Goal: Information Seeking & Learning: Compare options

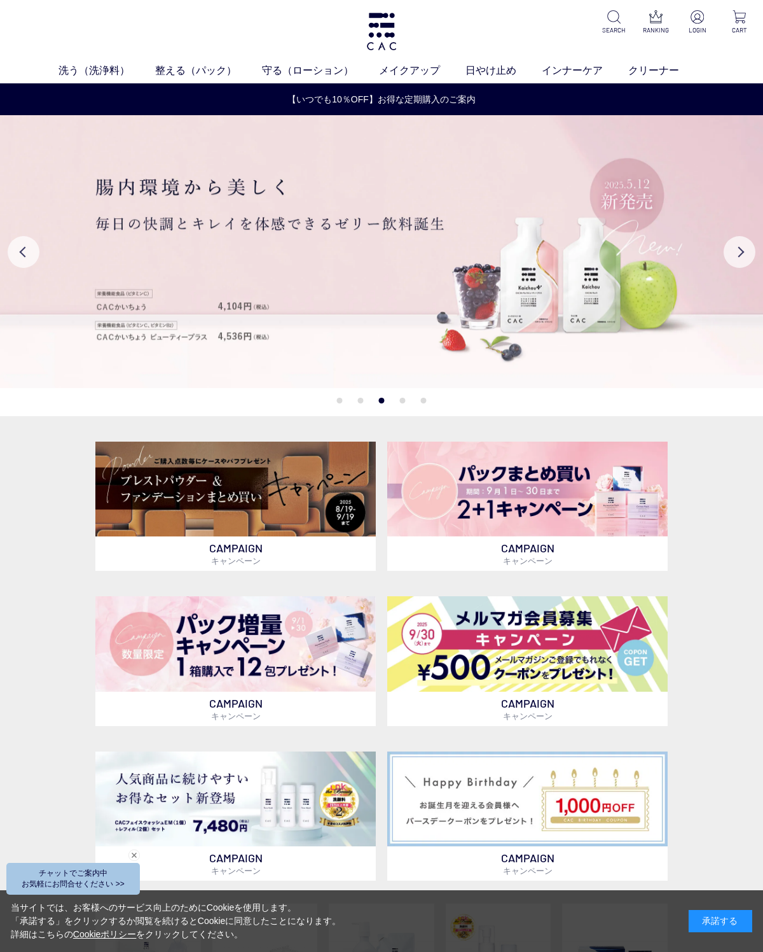
scroll to position [7, 0]
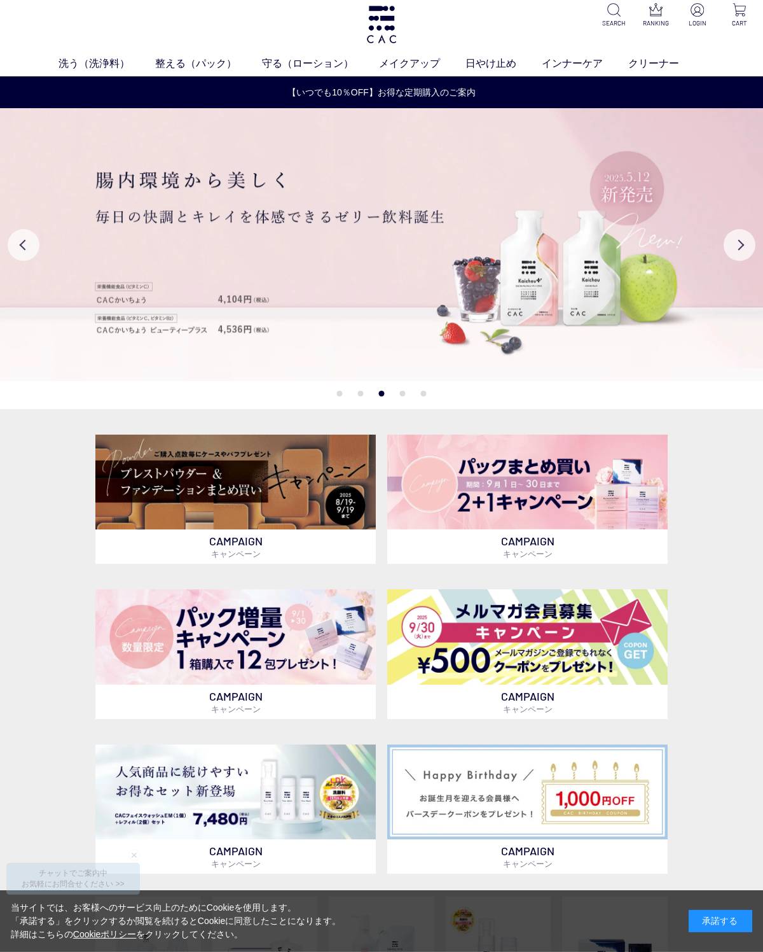
click at [406, 89] on link "フェイスカラー" at bounding box center [402, 87] width 62 height 10
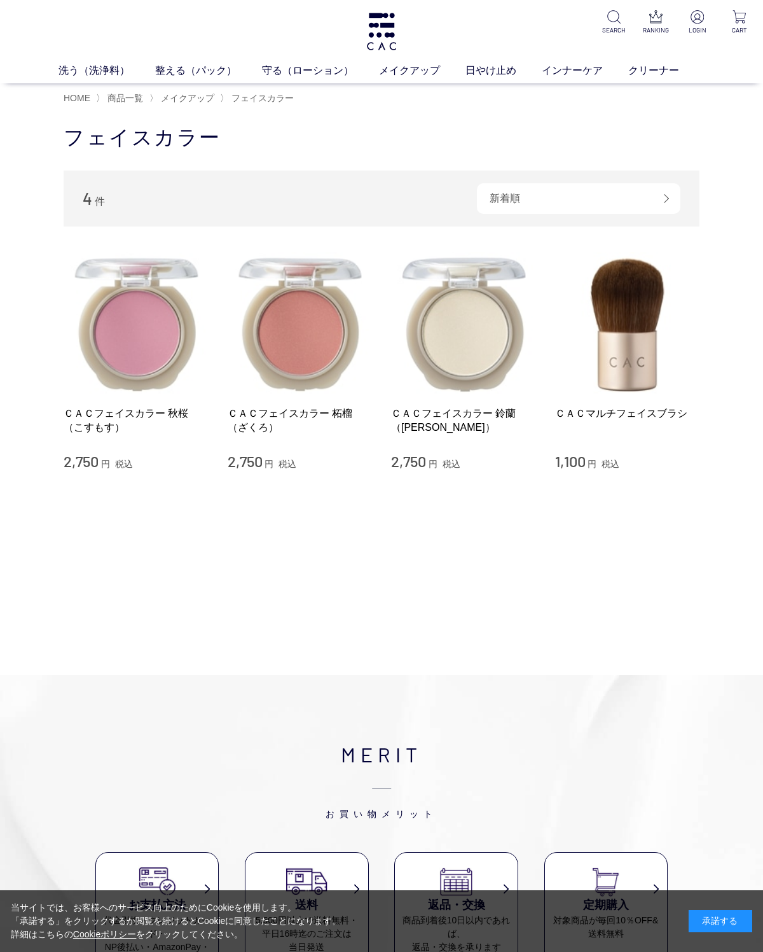
click at [338, 96] on link "アイ" at bounding box center [340, 94] width 18 height 10
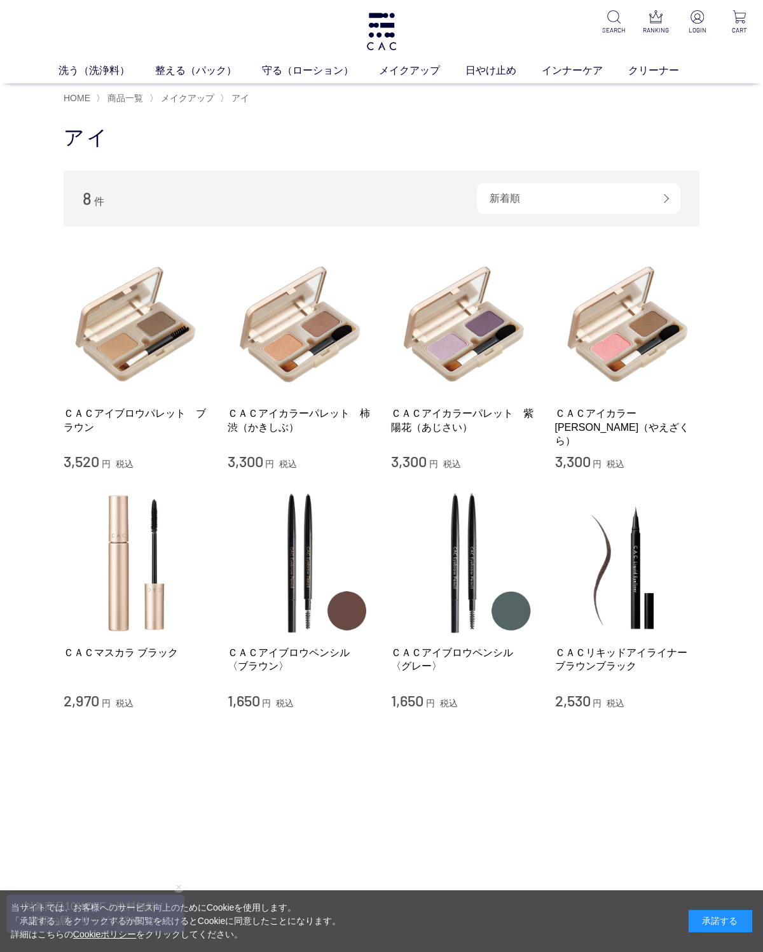
click at [296, 71] on link "守る（ローション）" at bounding box center [320, 70] width 117 height 15
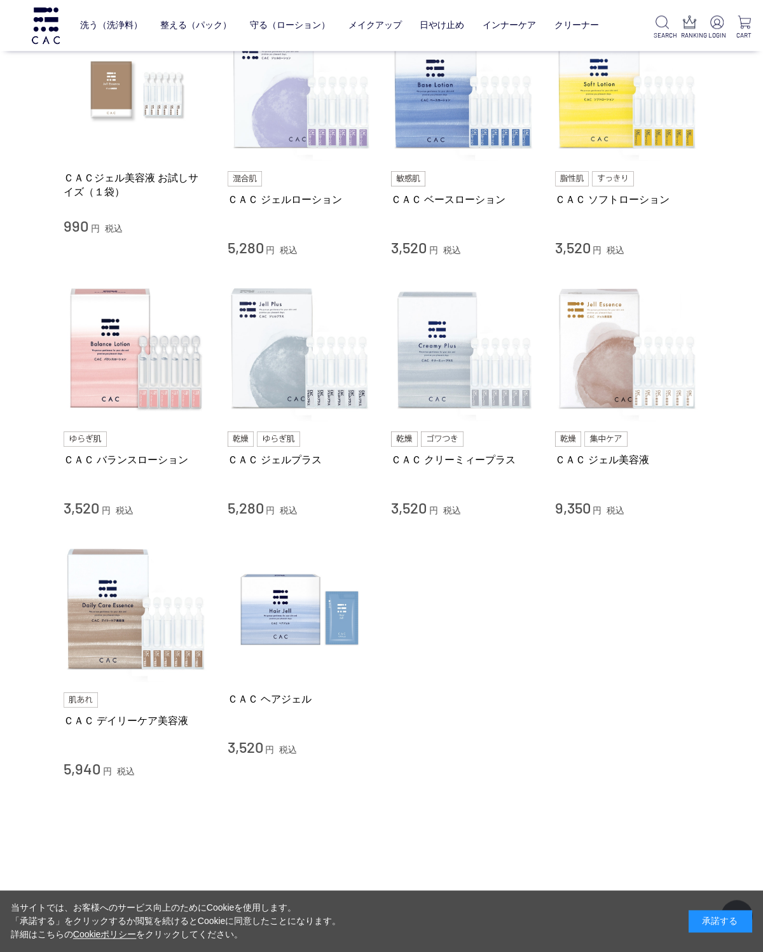
scroll to position [297, 0]
click at [289, 627] on img at bounding box center [300, 609] width 145 height 145
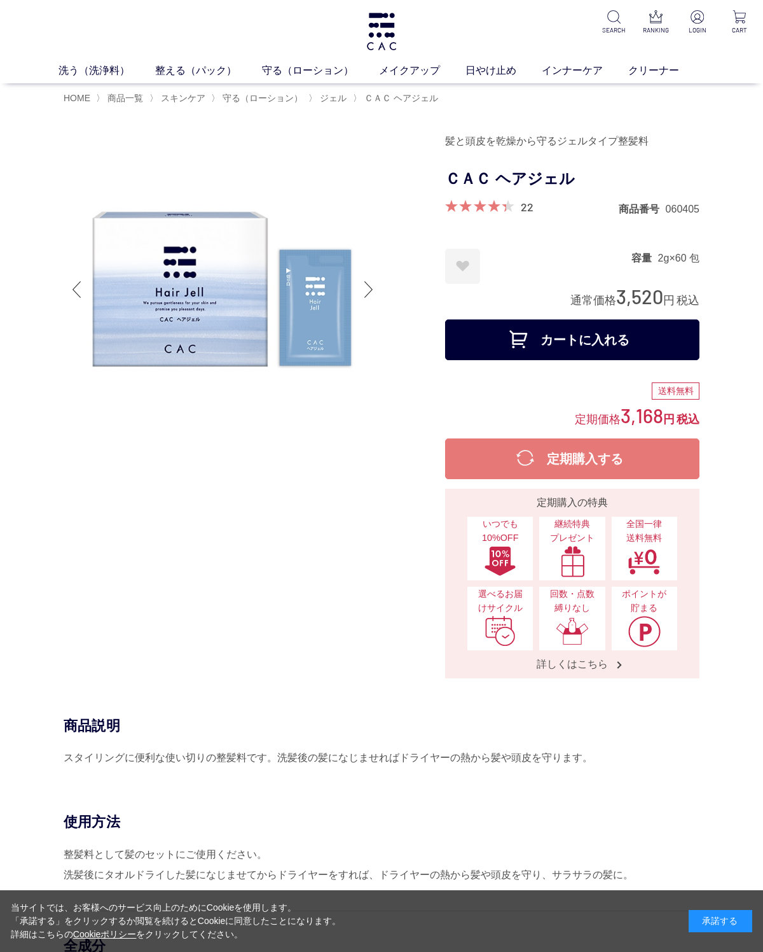
click at [101, 64] on link "洗う（洗浄料）" at bounding box center [107, 70] width 97 height 15
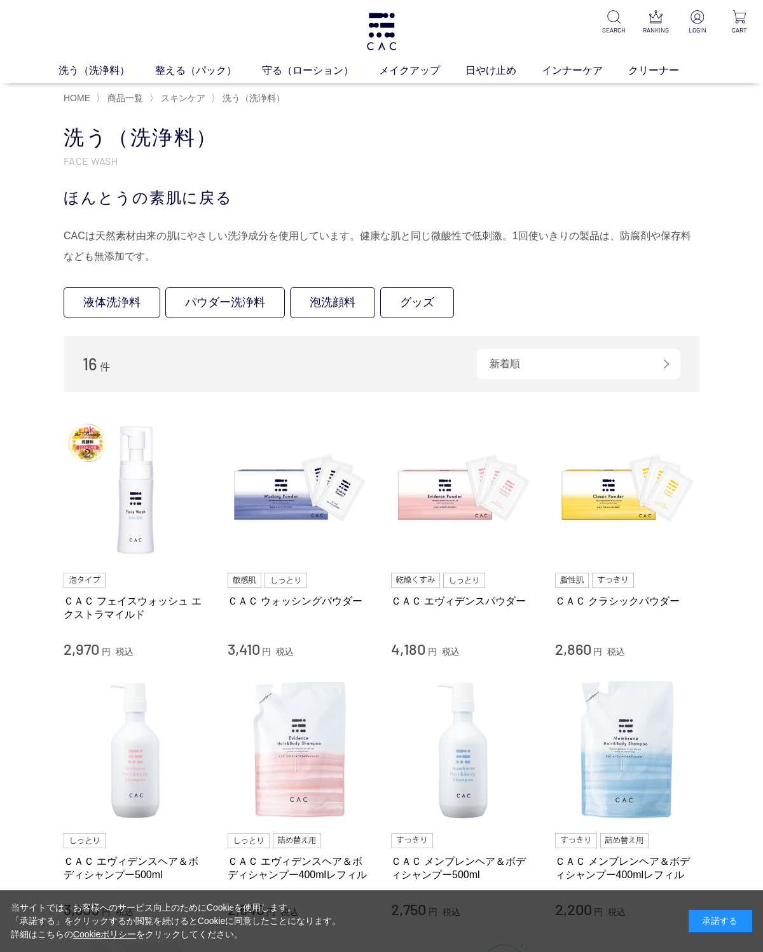
click at [609, 512] on img at bounding box center [627, 489] width 145 height 145
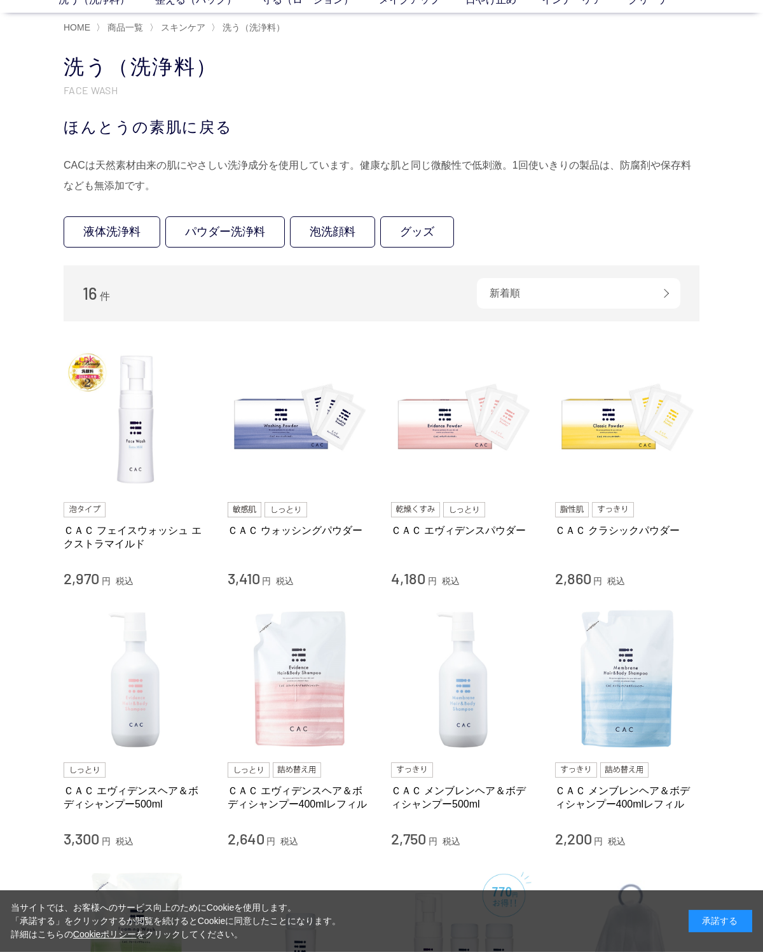
scroll to position [74, 0]
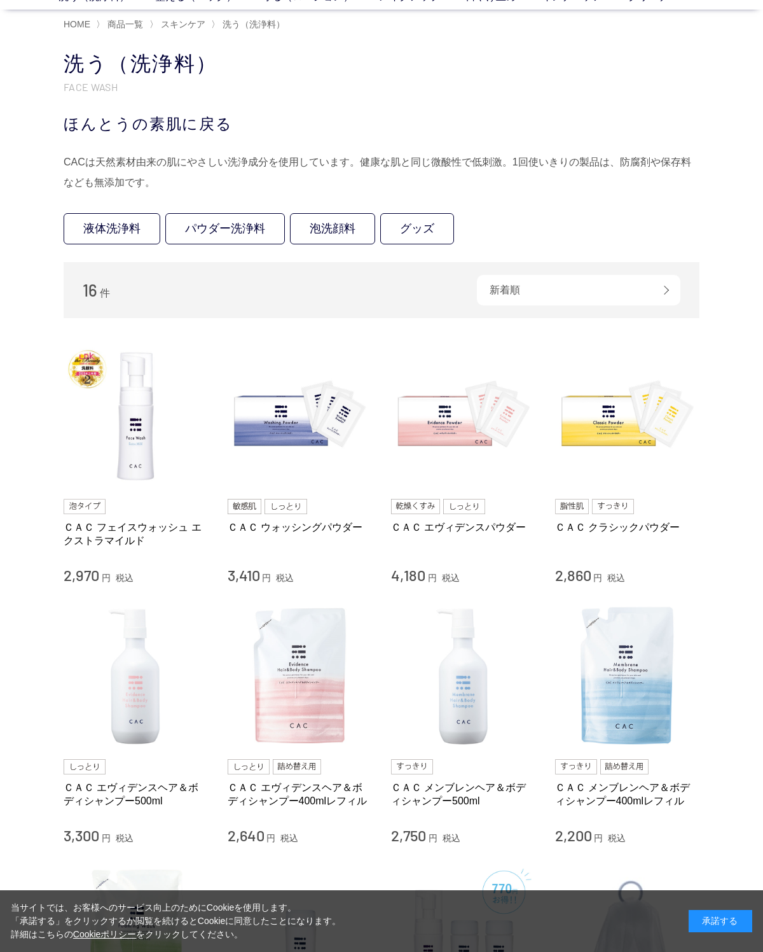
click at [303, 454] on img at bounding box center [300, 415] width 145 height 145
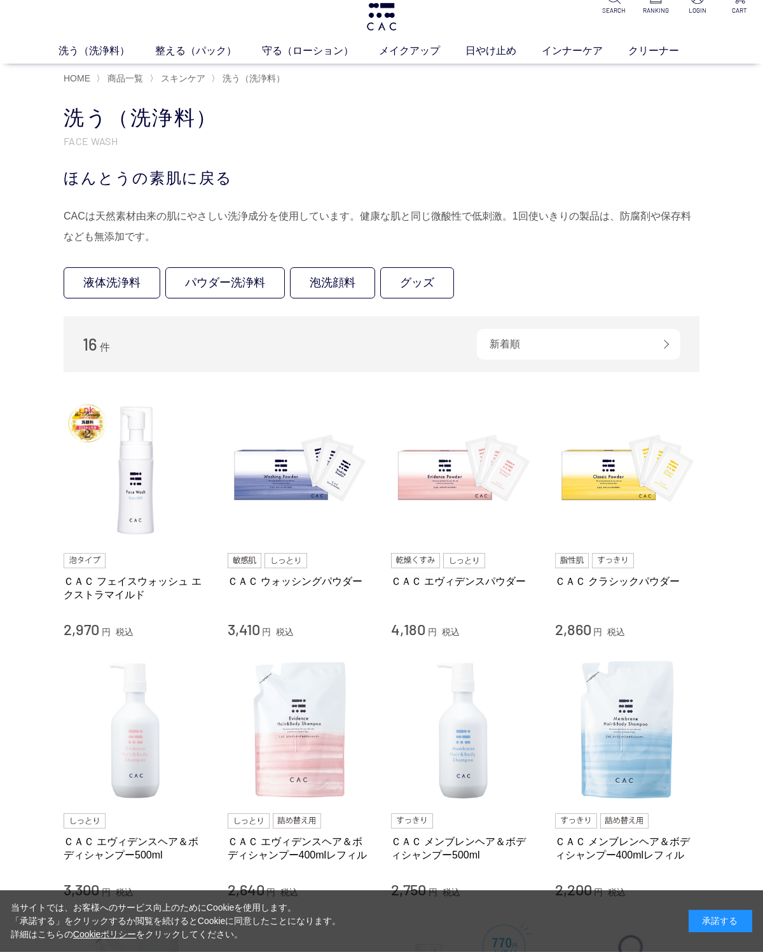
scroll to position [0, 0]
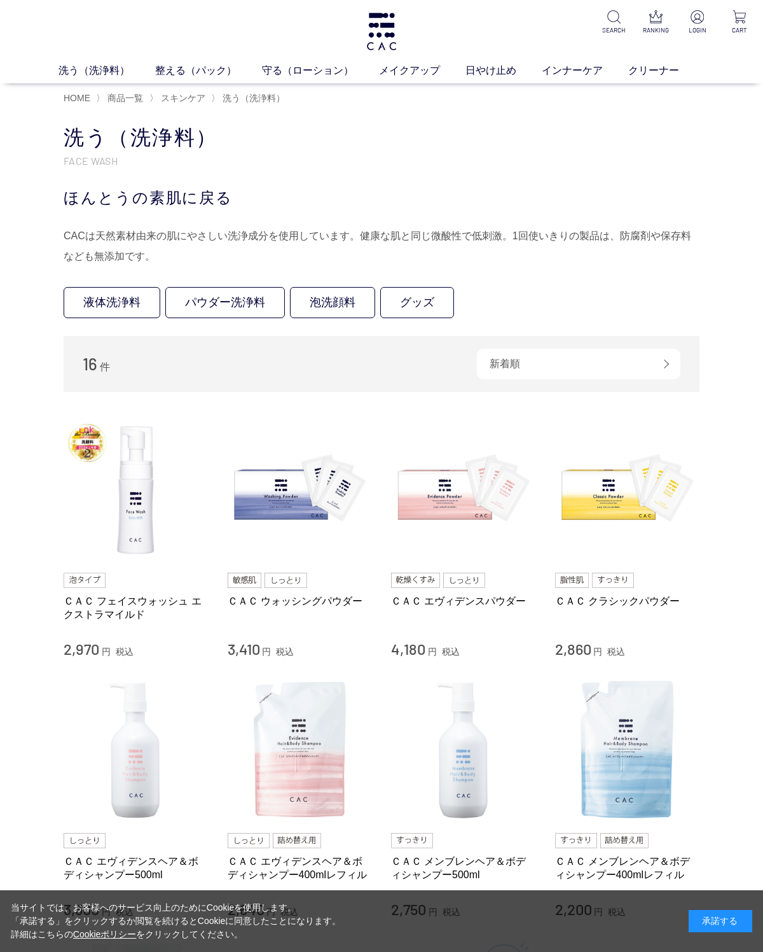
click at [579, 63] on link "インナーケア" at bounding box center [585, 70] width 87 height 15
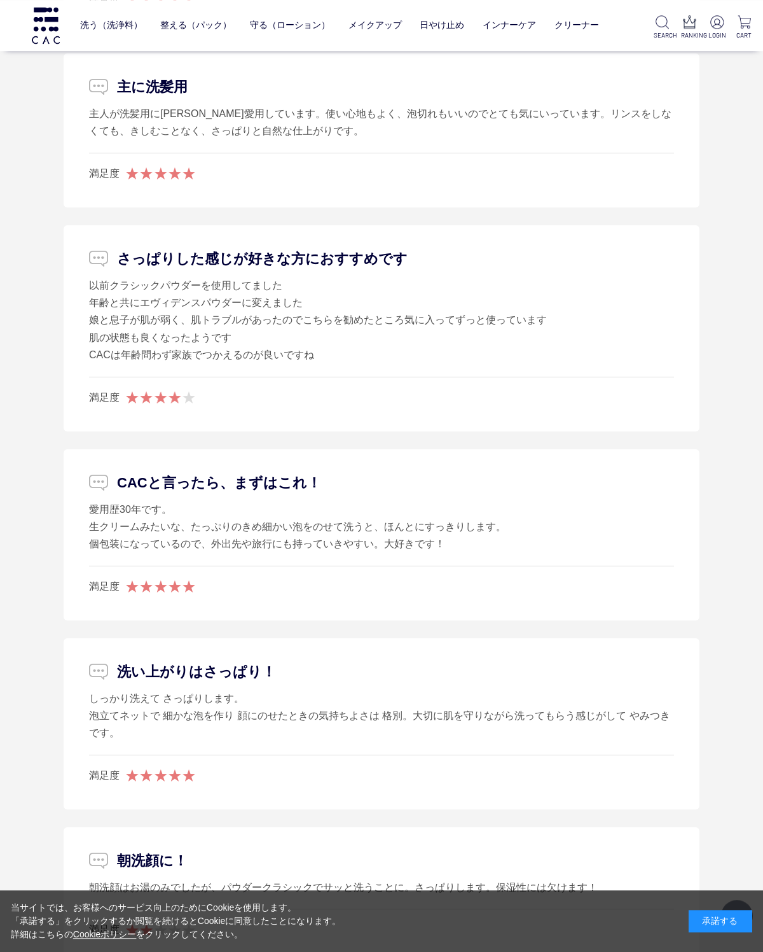
scroll to position [6802, 0]
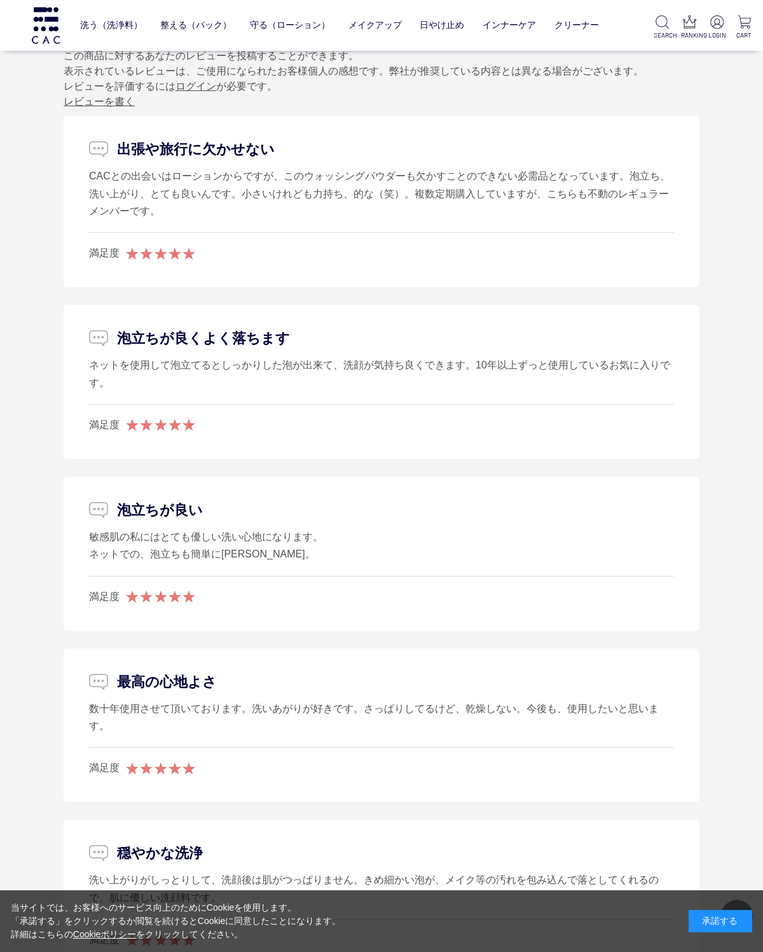
scroll to position [6566, 0]
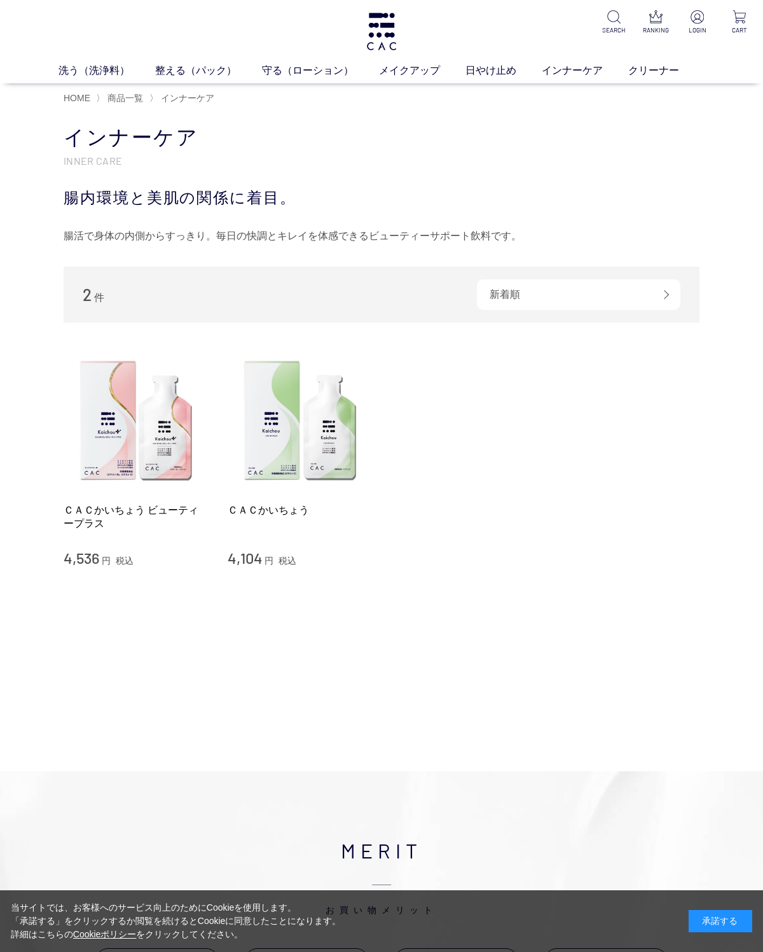
click at [274, 445] on img at bounding box center [300, 420] width 145 height 145
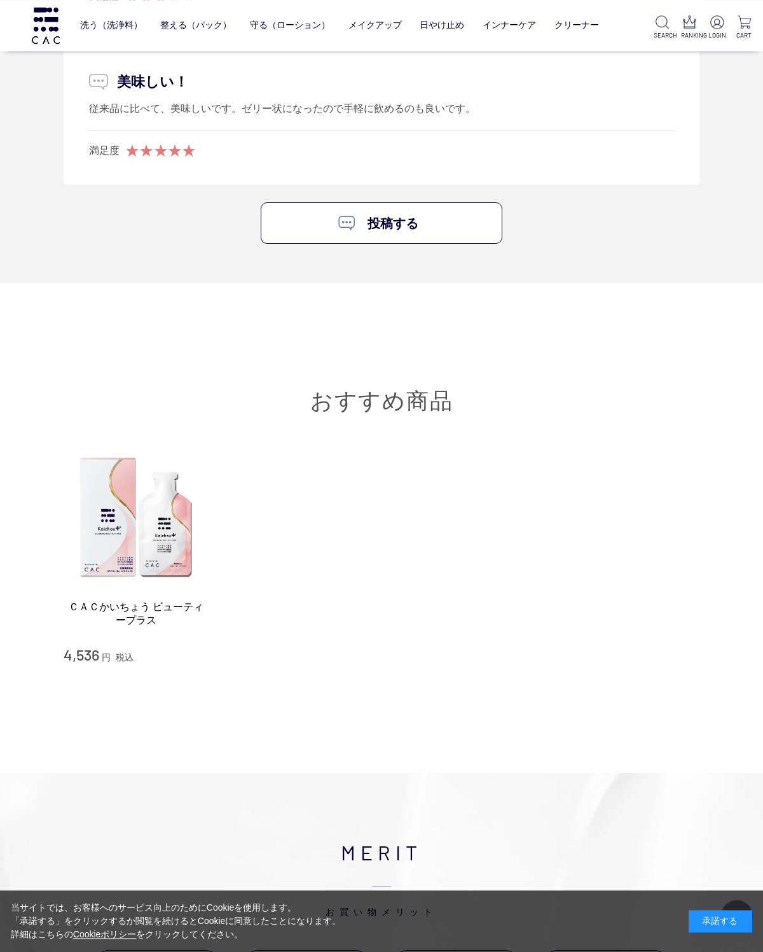
scroll to position [5577, 0]
click at [113, 556] on img at bounding box center [136, 517] width 145 height 145
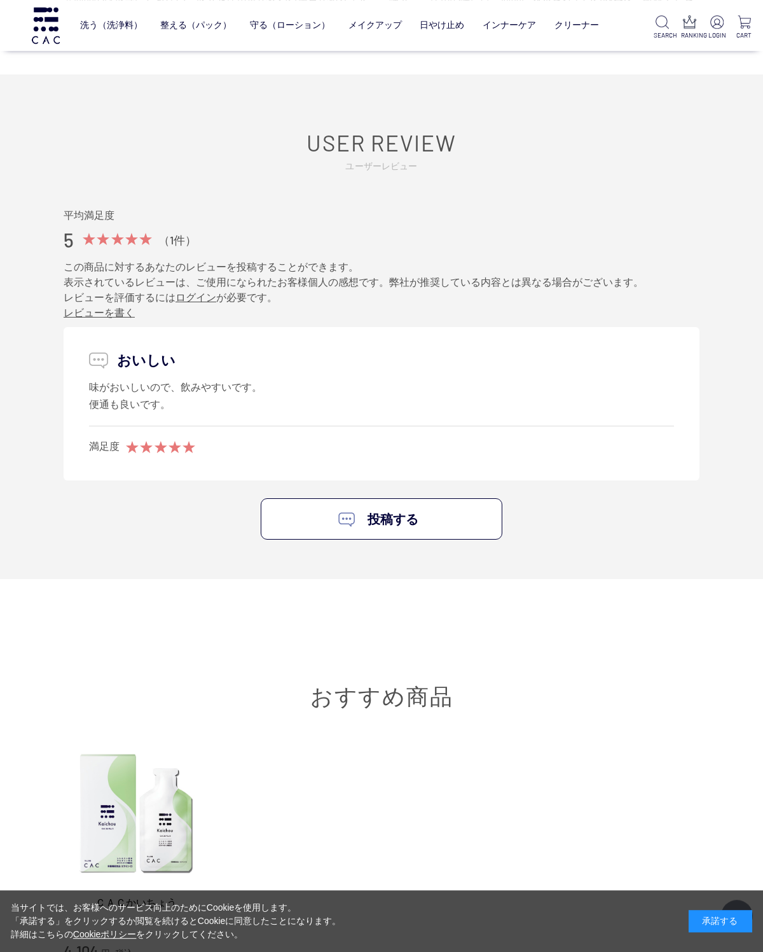
scroll to position [4530, 0]
click at [570, 31] on link "クリーナー" at bounding box center [577, 25] width 45 height 30
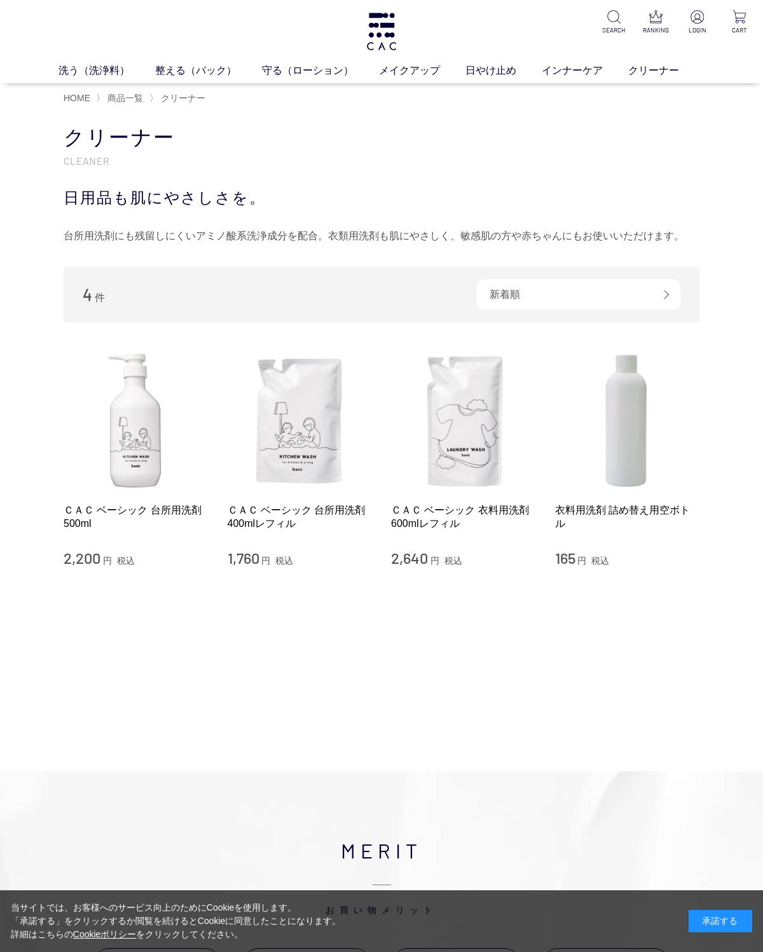
click at [295, 95] on link "ベース" at bounding box center [295, 94] width 27 height 10
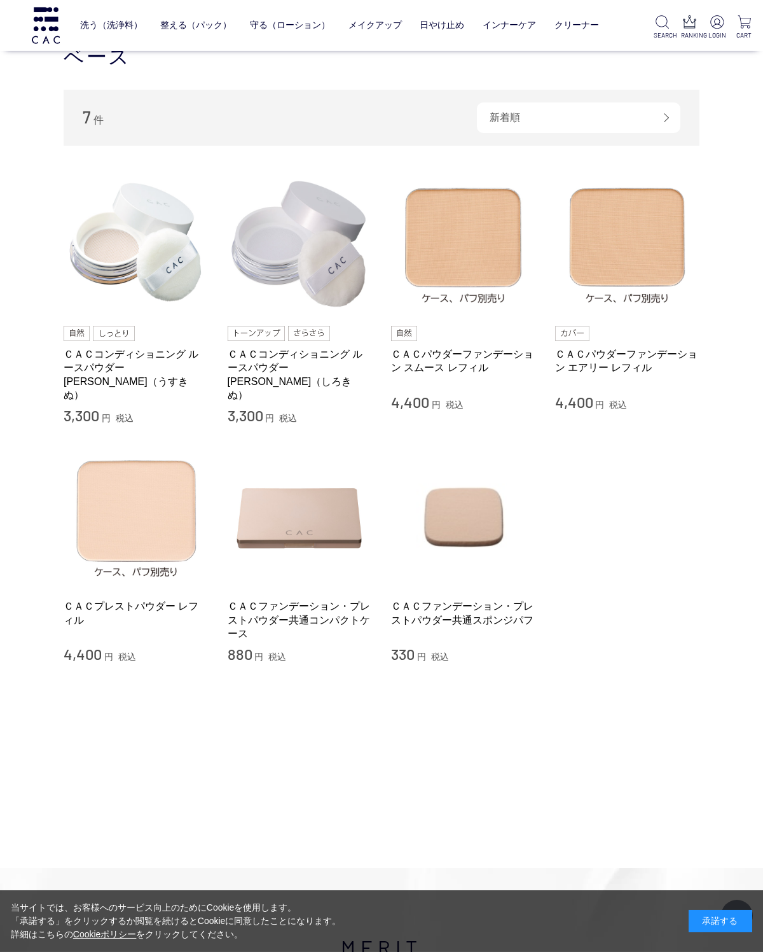
scroll to position [218, 0]
click at [658, 231] on img at bounding box center [627, 242] width 145 height 145
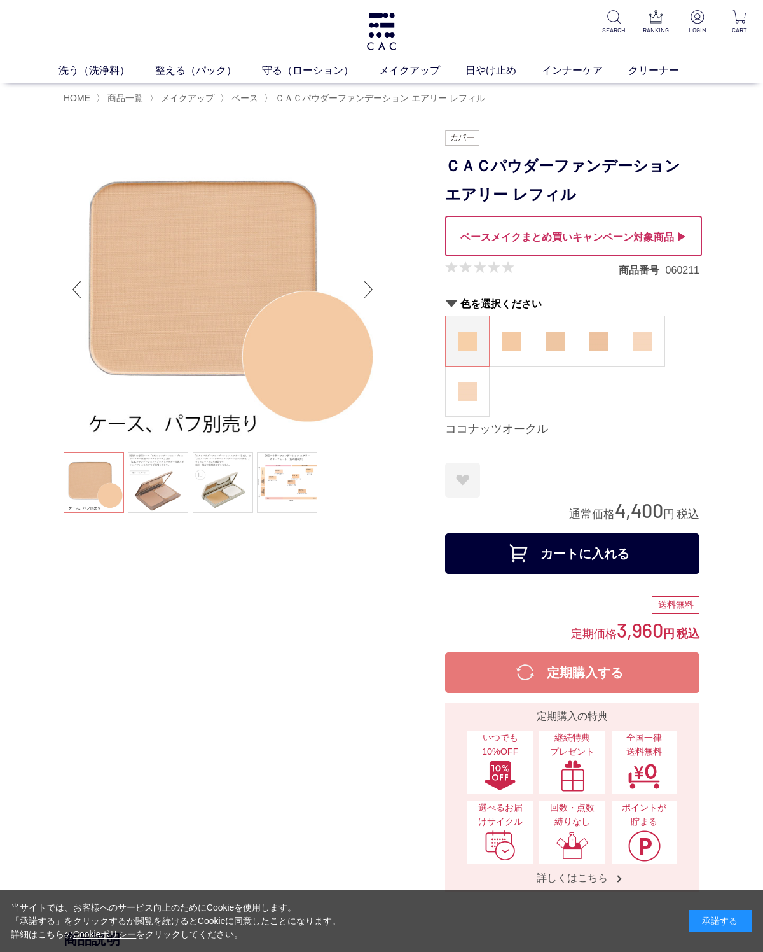
click at [649, 341] on img at bounding box center [643, 340] width 19 height 19
click at [470, 395] on img at bounding box center [467, 391] width 19 height 19
click at [251, 95] on span "ベース" at bounding box center [245, 98] width 27 height 10
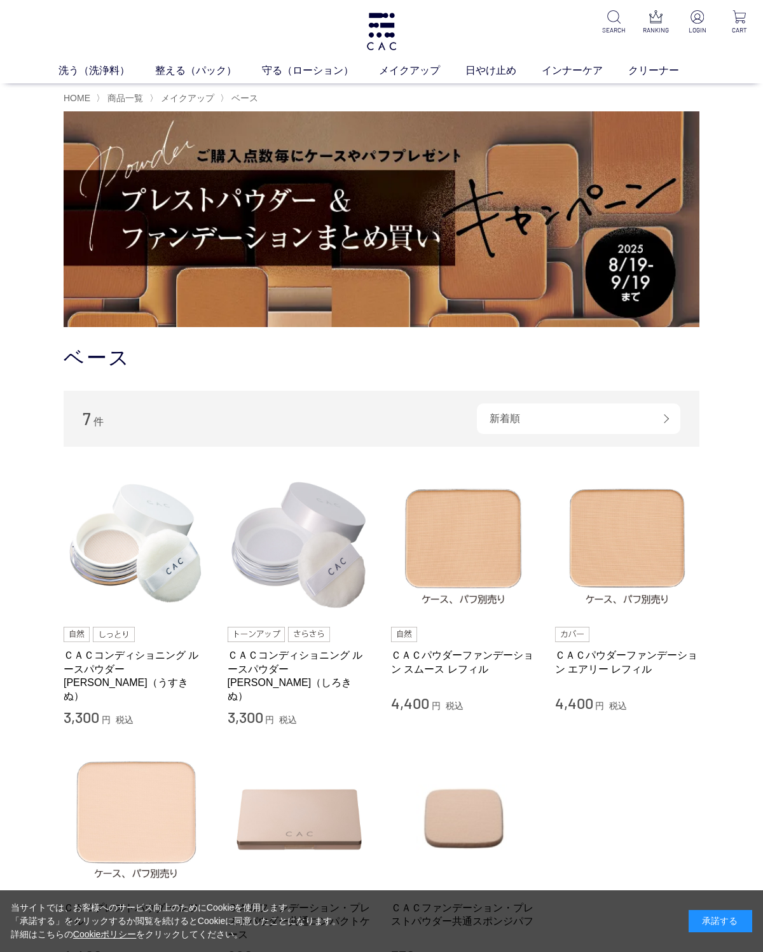
click at [458, 544] on img at bounding box center [463, 544] width 145 height 145
click at [635, 534] on img at bounding box center [627, 544] width 145 height 145
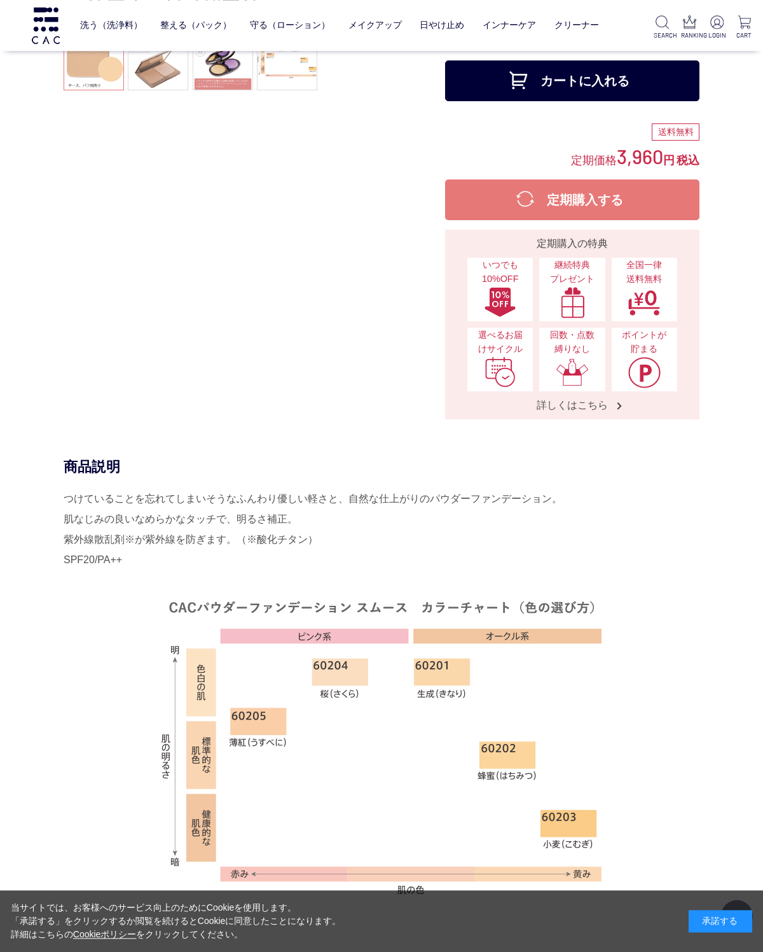
scroll to position [338, 0]
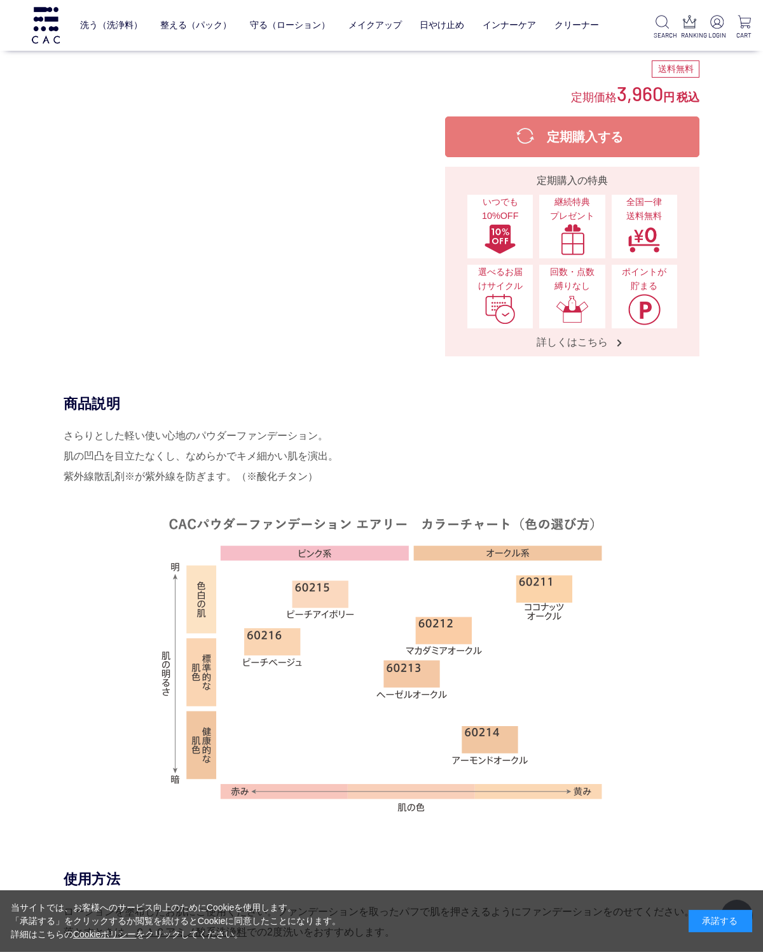
scroll to position [451, 0]
